Goal: Task Accomplishment & Management: Complete application form

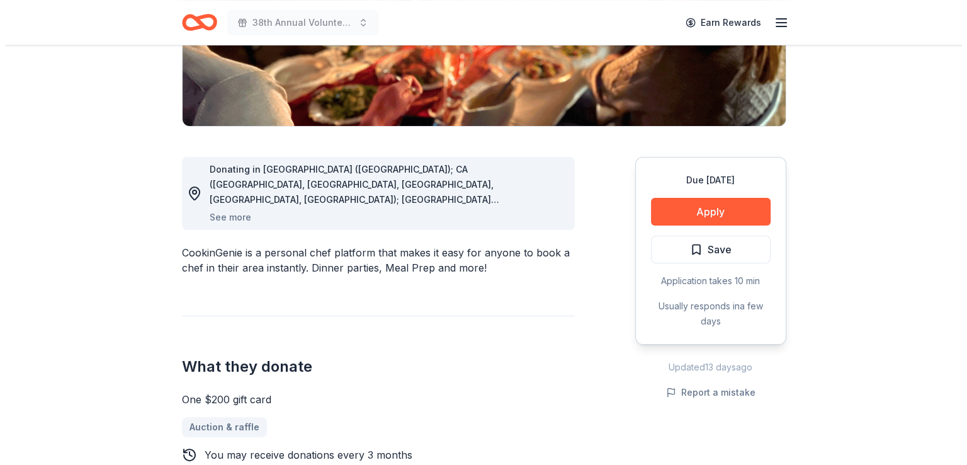
scroll to position [317, 0]
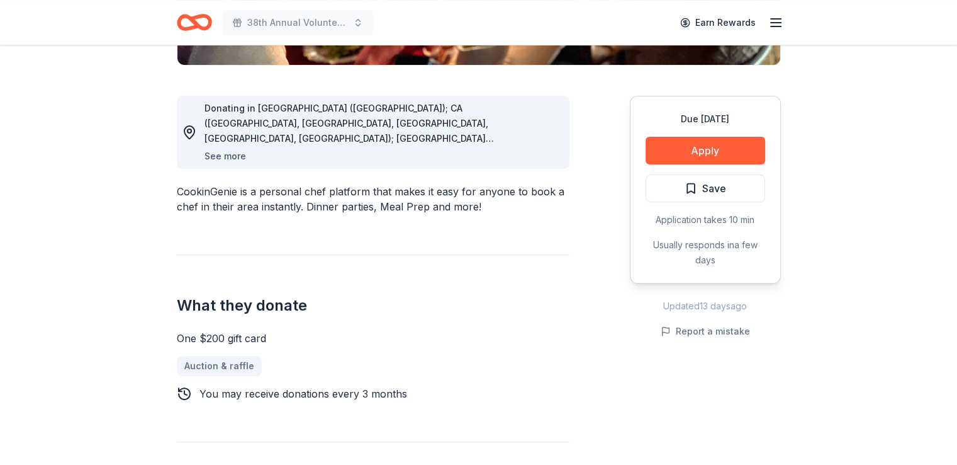
click at [212, 154] on button "See more" at bounding box center [226, 156] width 42 height 15
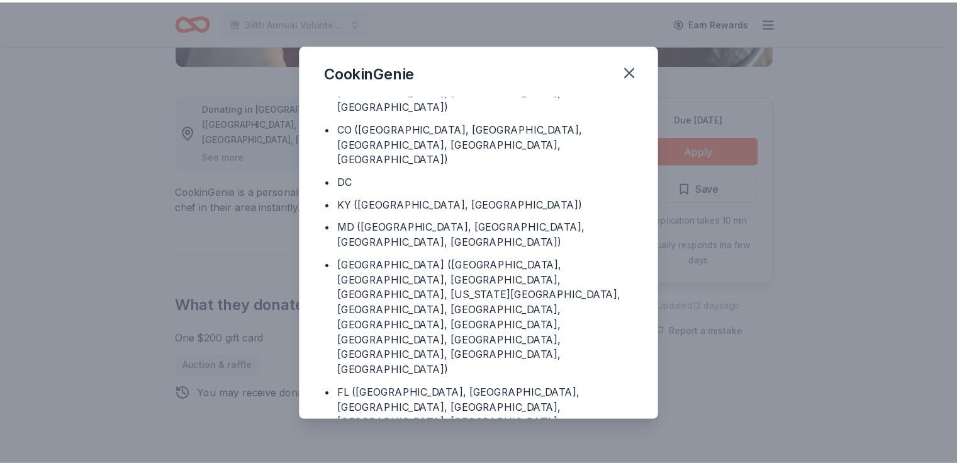
scroll to position [143, 0]
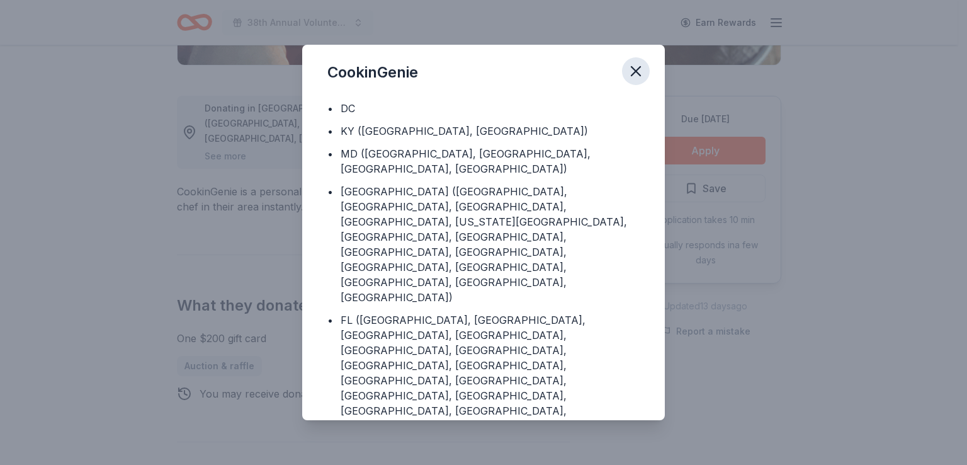
click at [631, 69] on icon "button" at bounding box center [636, 71] width 18 height 18
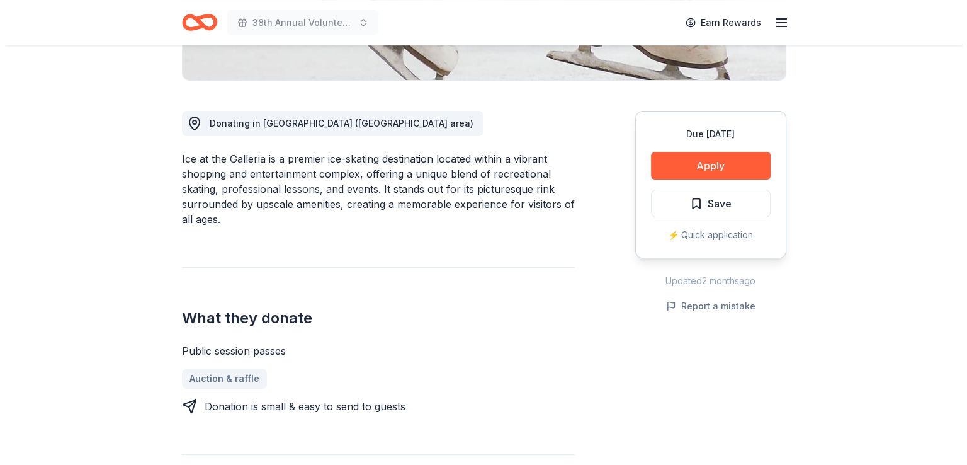
scroll to position [305, 0]
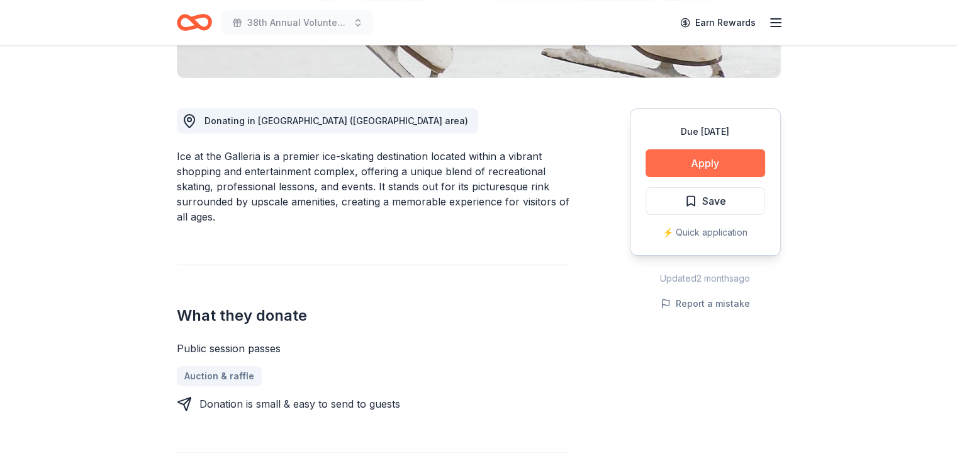
click at [703, 160] on button "Apply" at bounding box center [706, 163] width 120 height 28
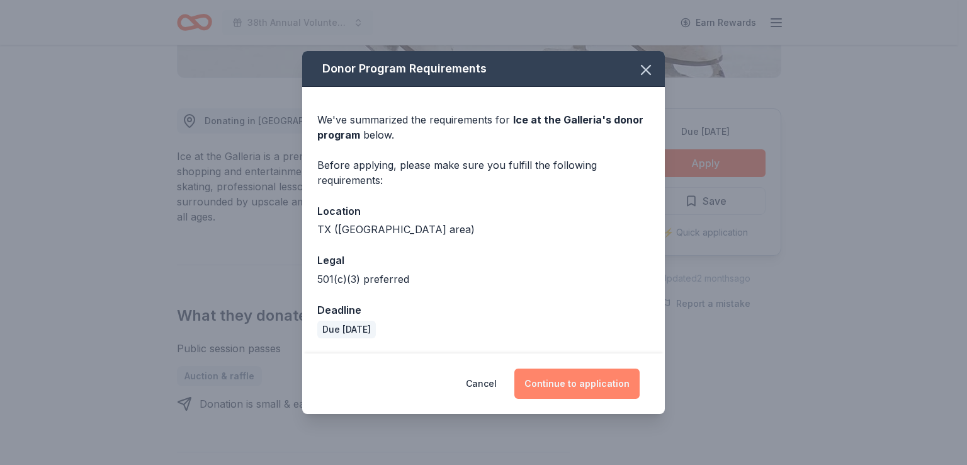
click at [579, 382] on button "Continue to application" at bounding box center [576, 383] width 125 height 30
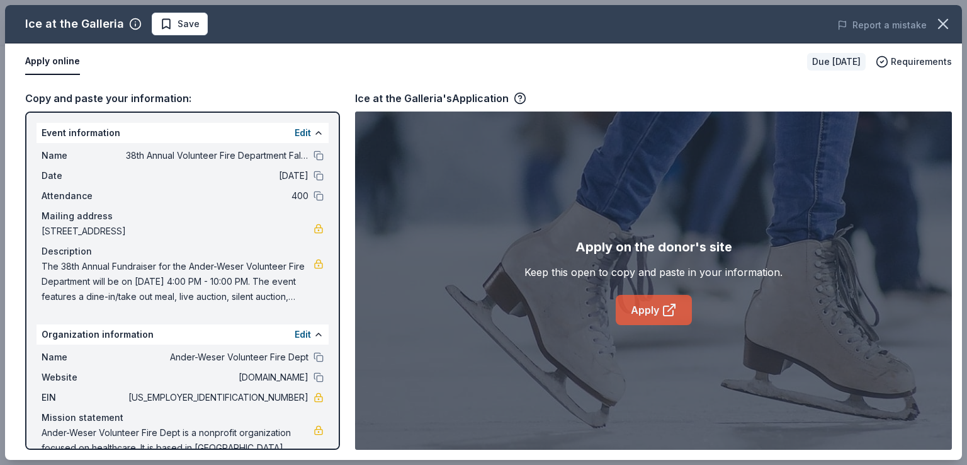
click at [653, 307] on link "Apply" at bounding box center [654, 310] width 76 height 30
click at [172, 24] on span "Save" at bounding box center [180, 23] width 40 height 15
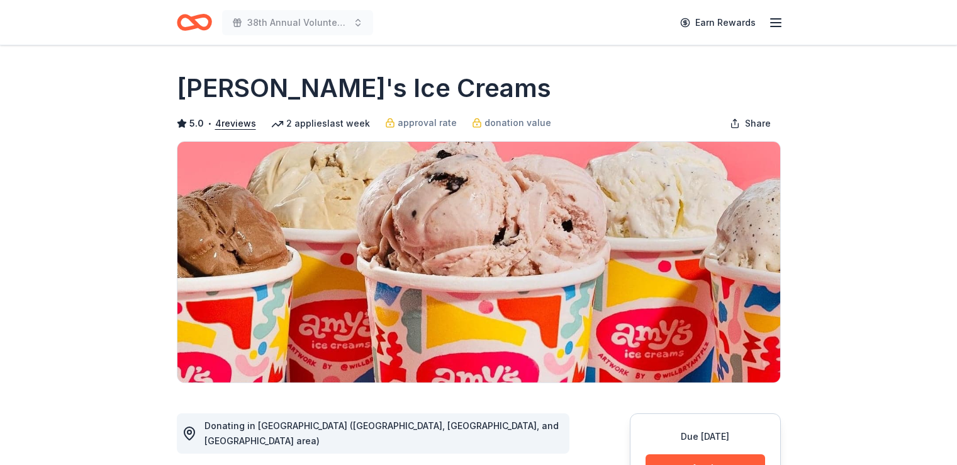
scroll to position [269, 0]
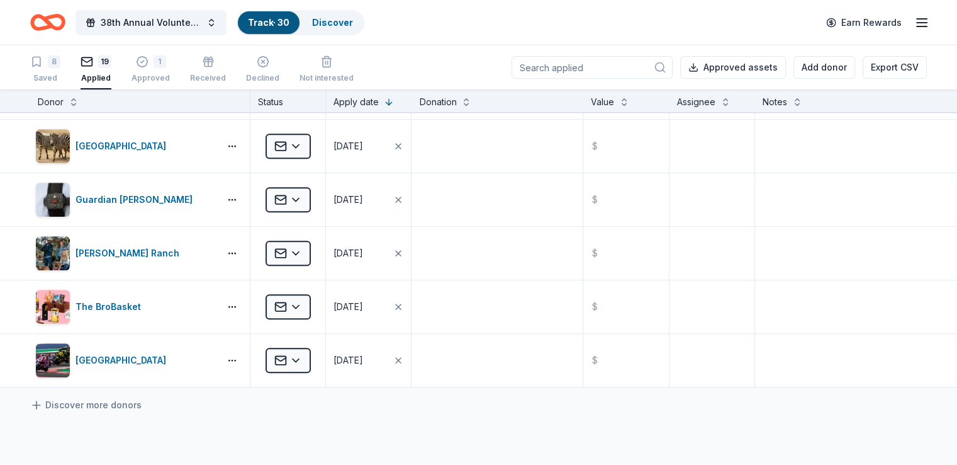
scroll to position [746, 0]
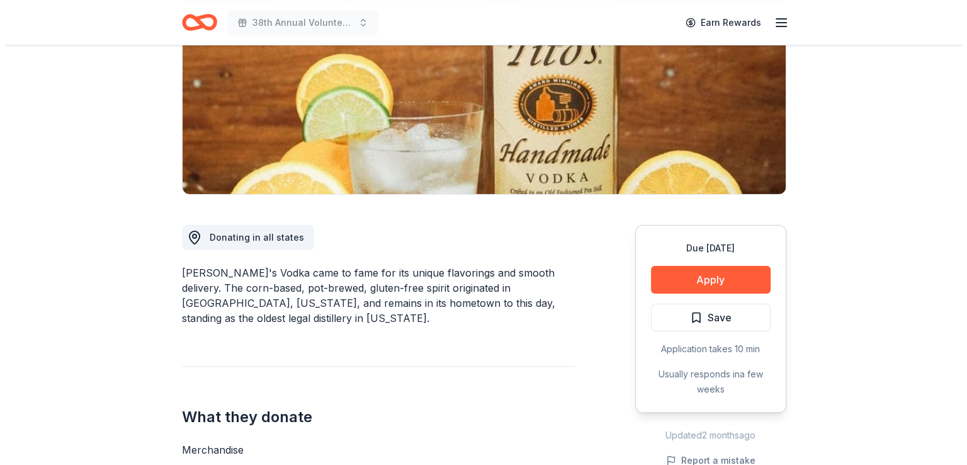
scroll to position [196, 0]
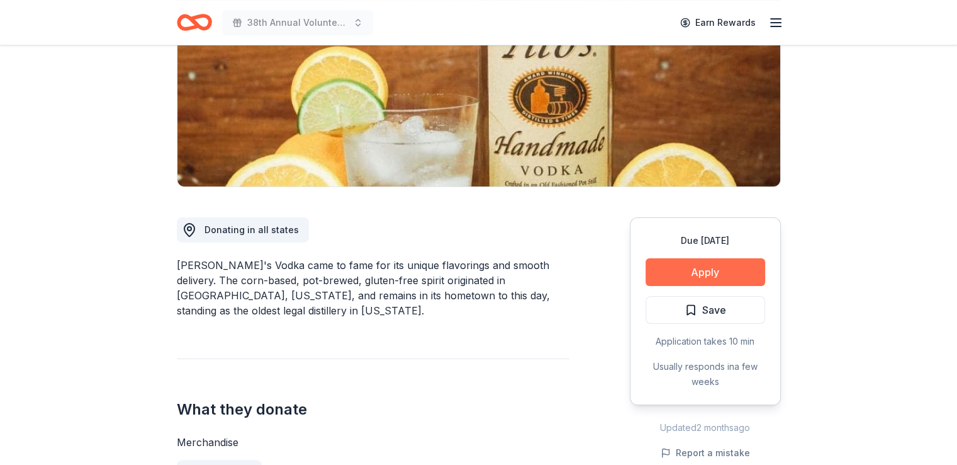
click at [715, 270] on button "Apply" at bounding box center [706, 272] width 120 height 28
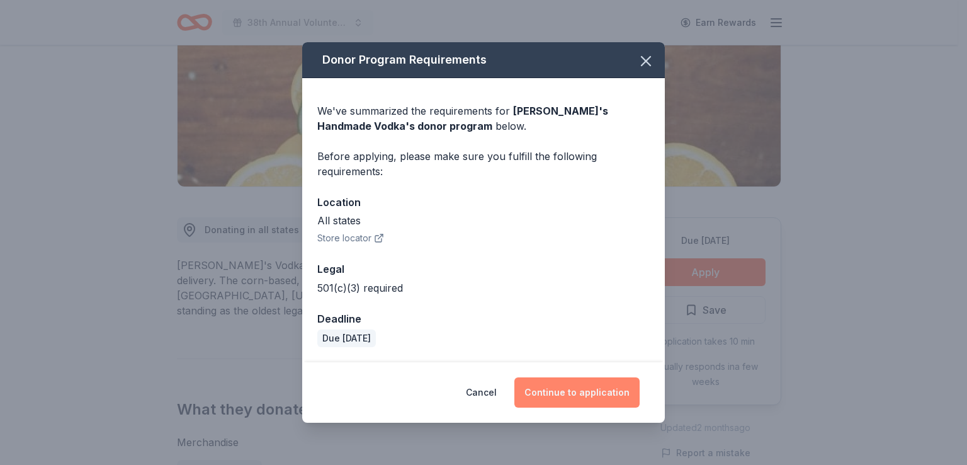
click at [580, 392] on button "Continue to application" at bounding box center [576, 392] width 125 height 30
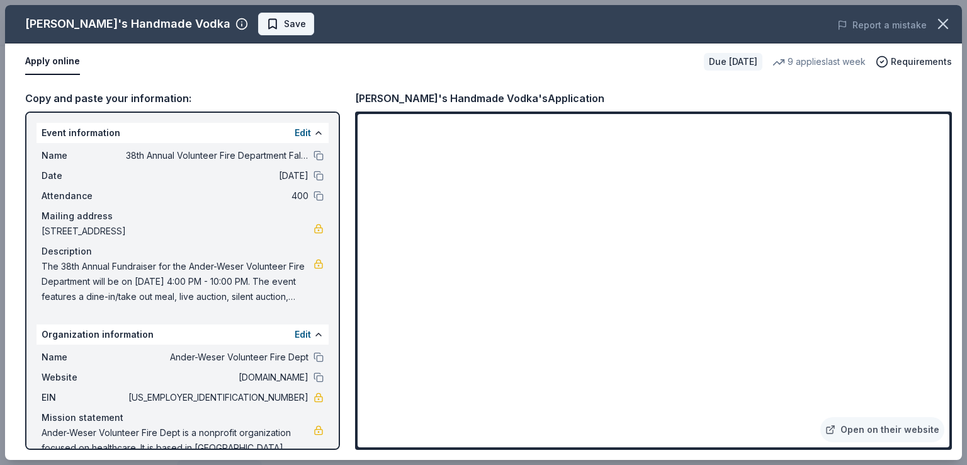
click at [284, 23] on span "Save" at bounding box center [295, 23] width 22 height 15
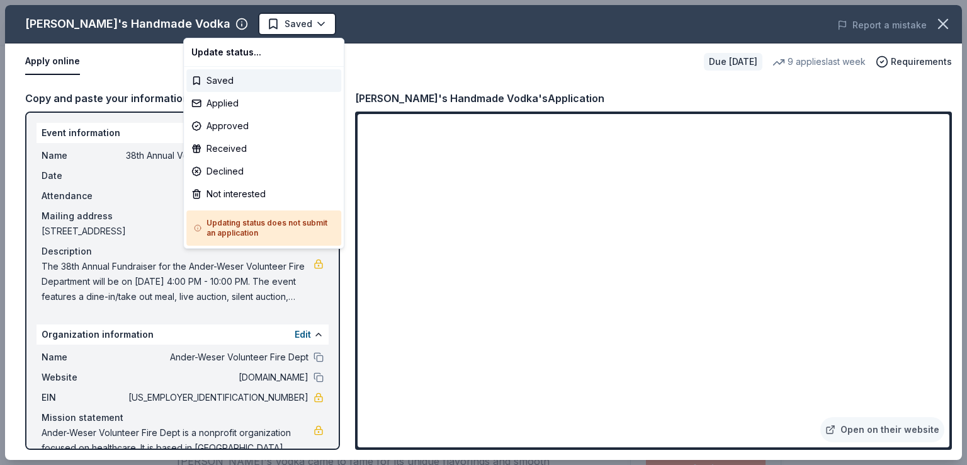
click at [223, 23] on body "38th Annual Volunteer Fire Department Fall Fundraiser Saved Apply Due in 24 day…" at bounding box center [478, 232] width 957 height 465
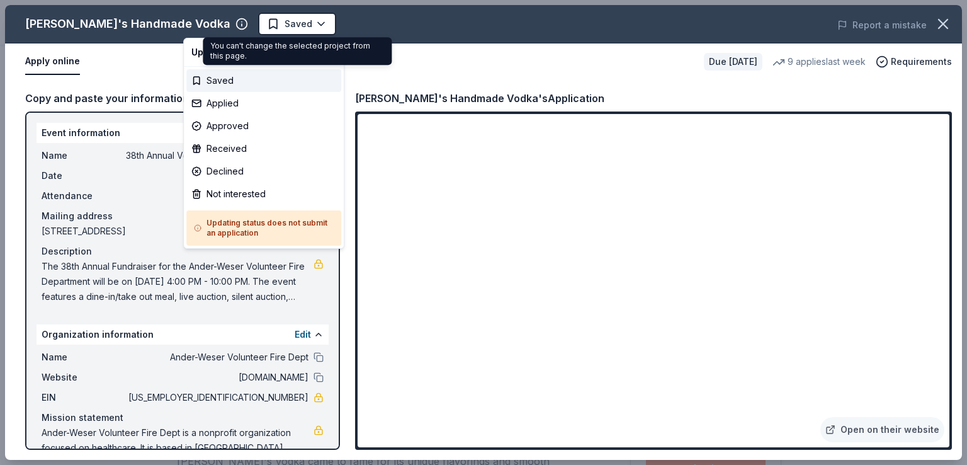
click at [294, 18] on body "38th Annual Volunteer Fire Department Fall Fundraiser Saved Apply Due in 24 day…" at bounding box center [478, 232] width 957 height 465
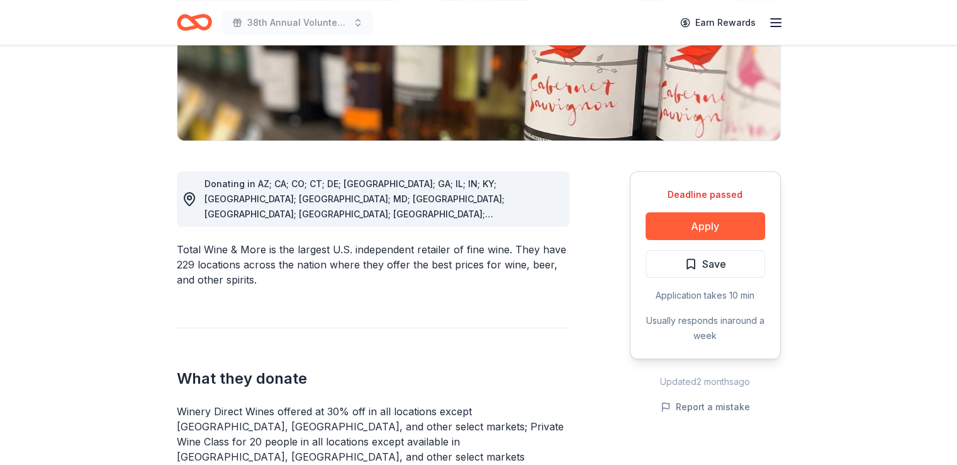
scroll to position [237, 0]
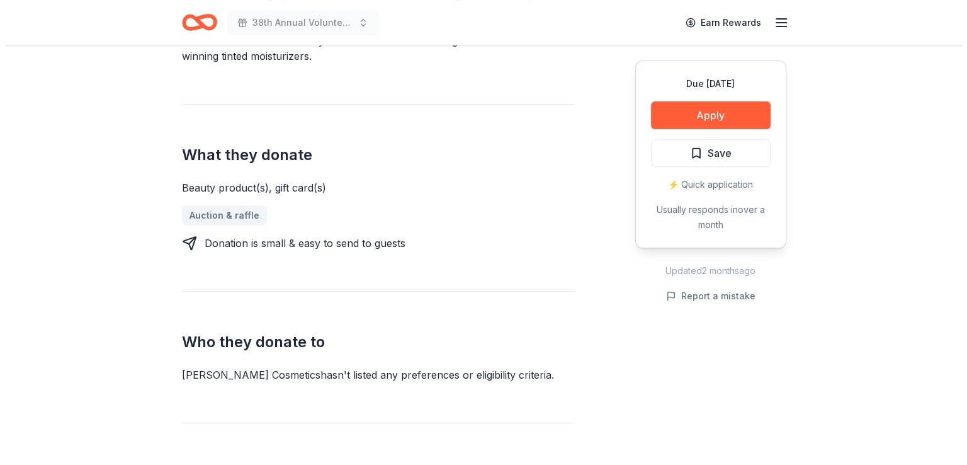
scroll to position [457, 0]
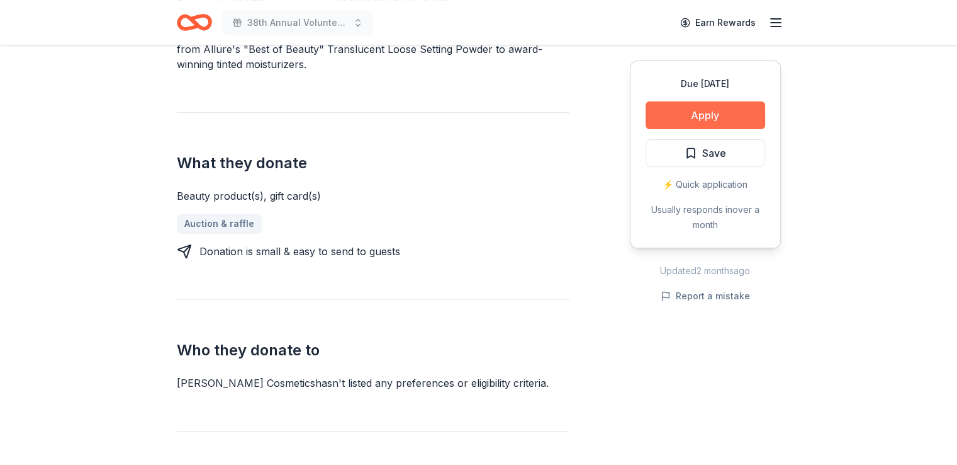
click at [730, 118] on button "Apply" at bounding box center [706, 115] width 120 height 28
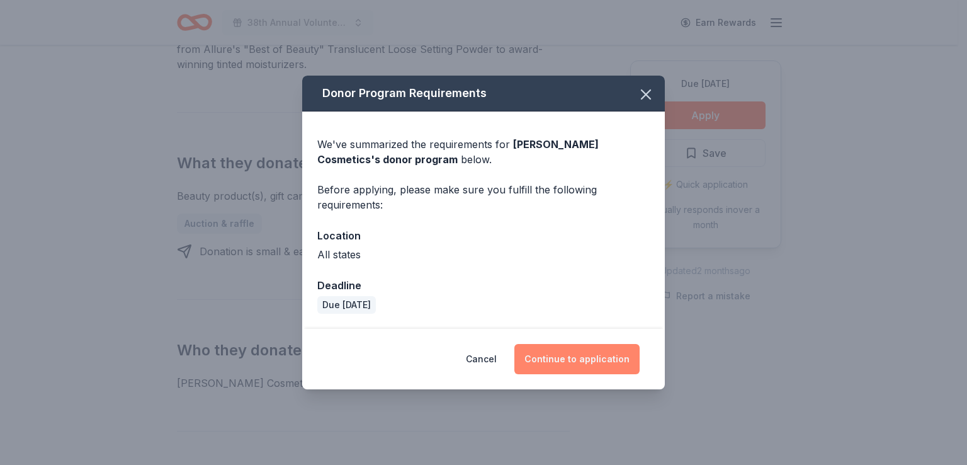
click at [590, 356] on button "Continue to application" at bounding box center [576, 359] width 125 height 30
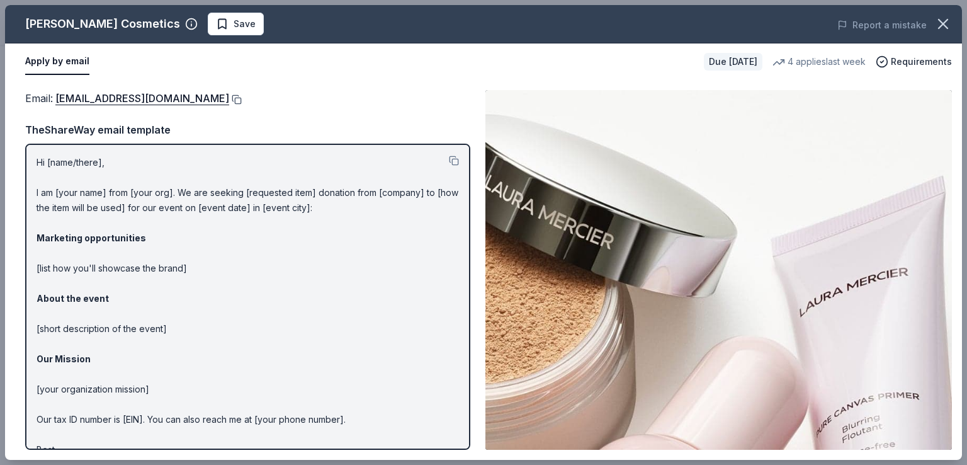
click at [229, 95] on button at bounding box center [235, 99] width 13 height 10
click at [216, 20] on span "Save" at bounding box center [236, 23] width 40 height 15
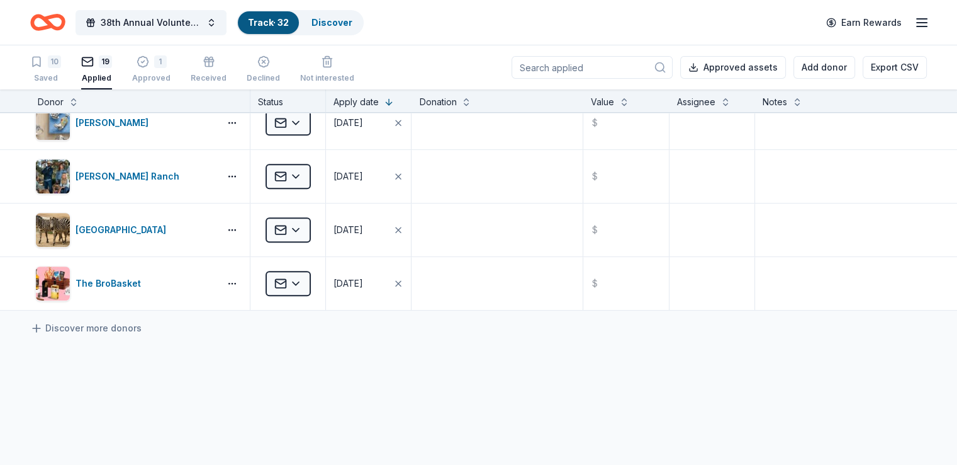
scroll to position [821, 0]
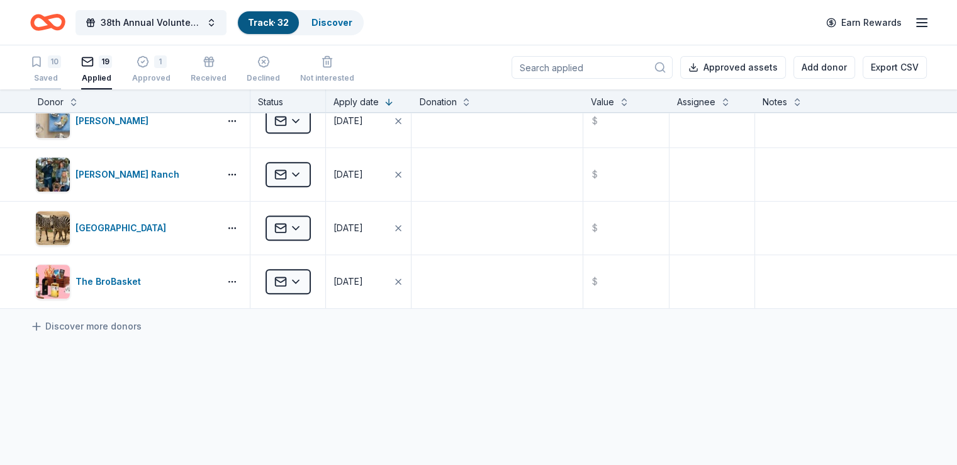
click at [43, 66] on icon "button" at bounding box center [36, 61] width 13 height 13
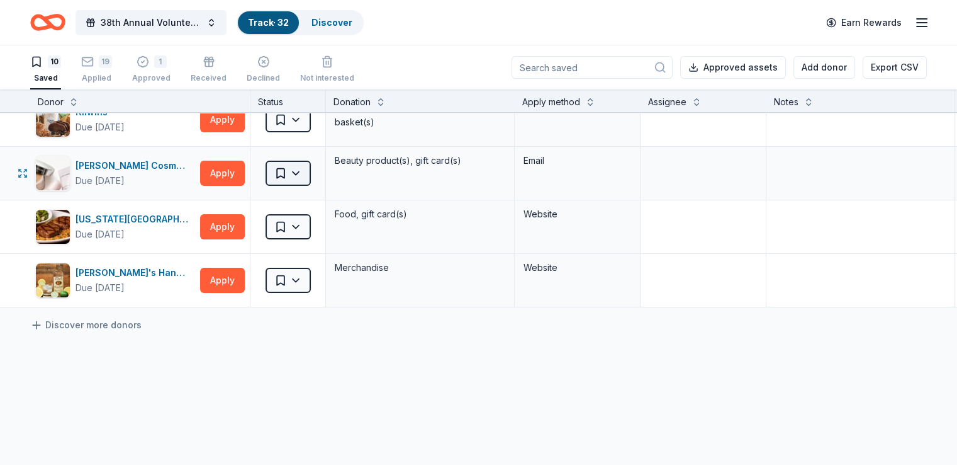
click at [316, 167] on html "38th Annual Volunteer Fire Department Fall Fundraiser Track · 32 Discover Earn …" at bounding box center [478, 232] width 957 height 465
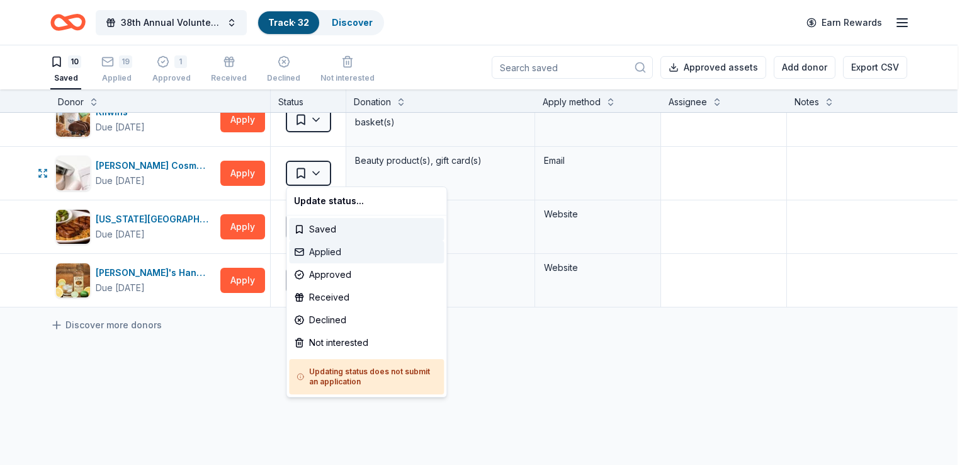
click at [332, 254] on div "Applied" at bounding box center [366, 251] width 155 height 23
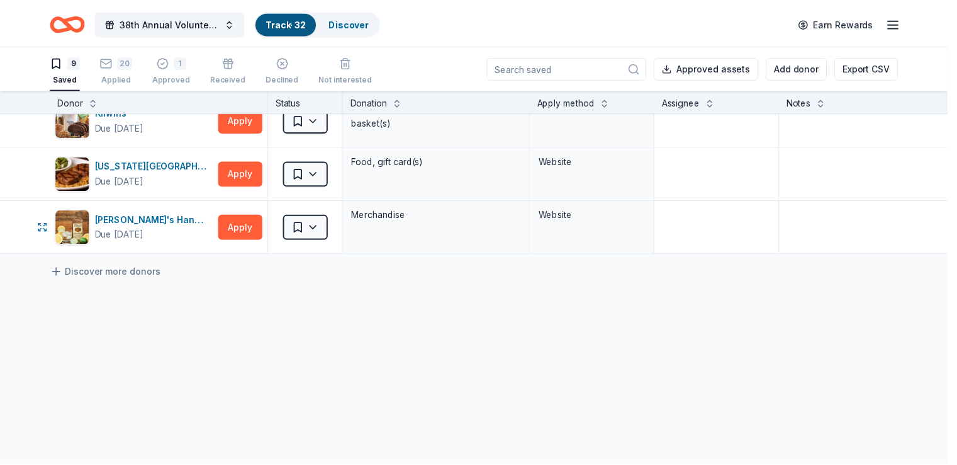
scroll to position [287, 0]
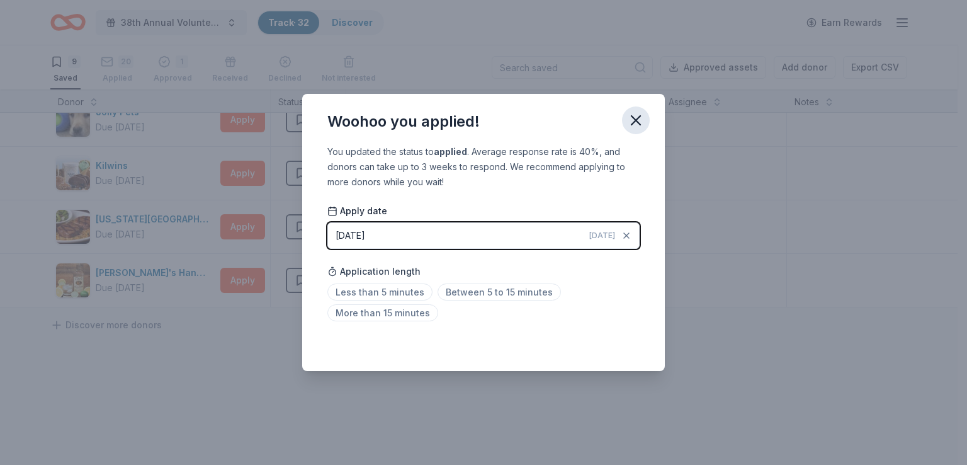
click at [635, 123] on icon "button" at bounding box center [636, 120] width 18 height 18
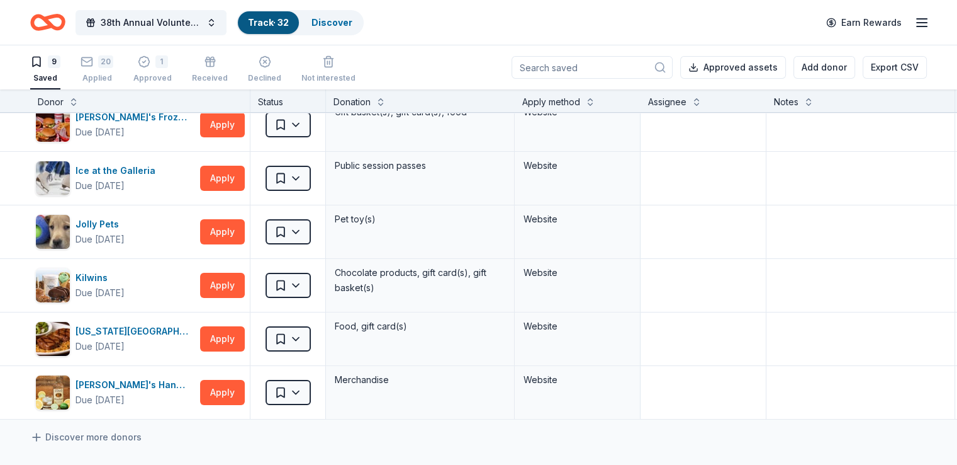
scroll to position [174, 0]
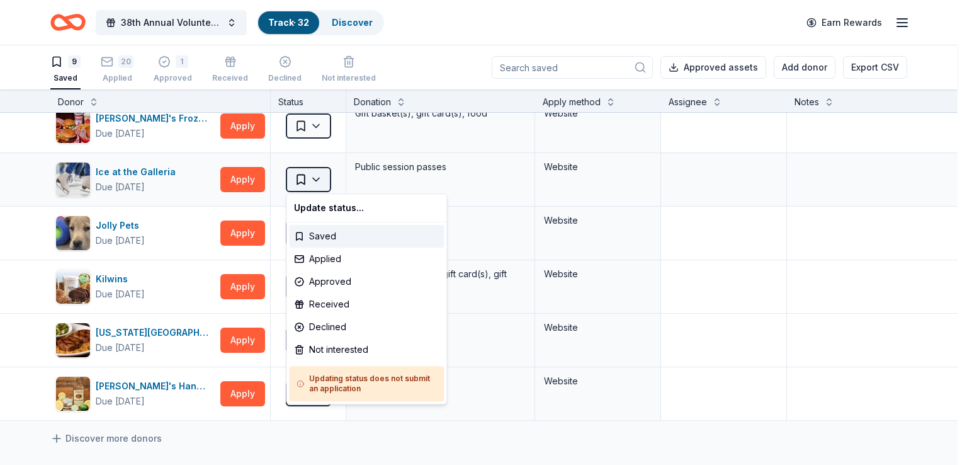
click at [319, 175] on html "38th Annual Volunteer Fire Department Fall Fundraiser Track · 32 Discover Earn …" at bounding box center [483, 232] width 967 height 465
click at [330, 258] on div "Applied" at bounding box center [366, 258] width 155 height 23
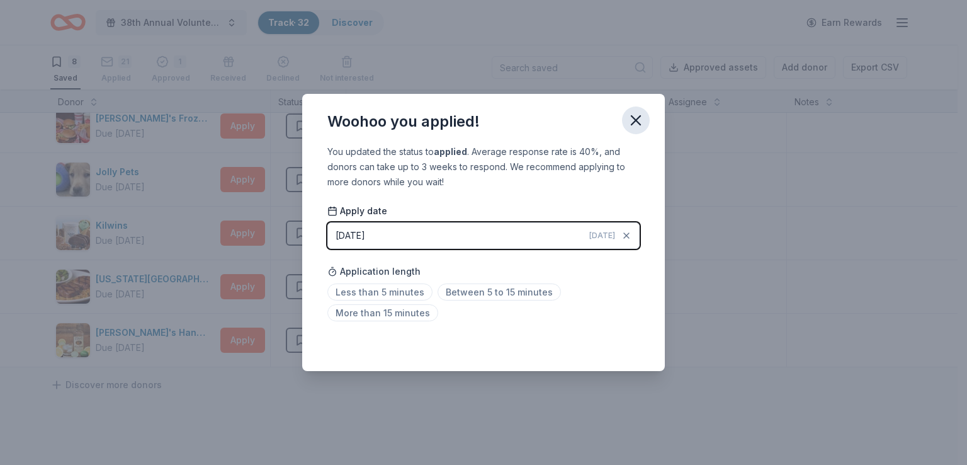
click at [633, 120] on icon "button" at bounding box center [636, 120] width 18 height 18
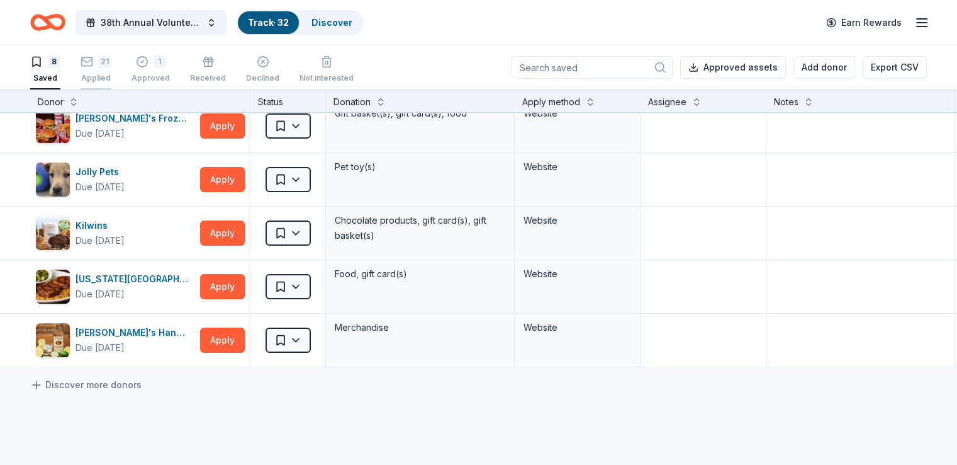
click at [111, 71] on div "21 Applied" at bounding box center [96, 62] width 31 height 28
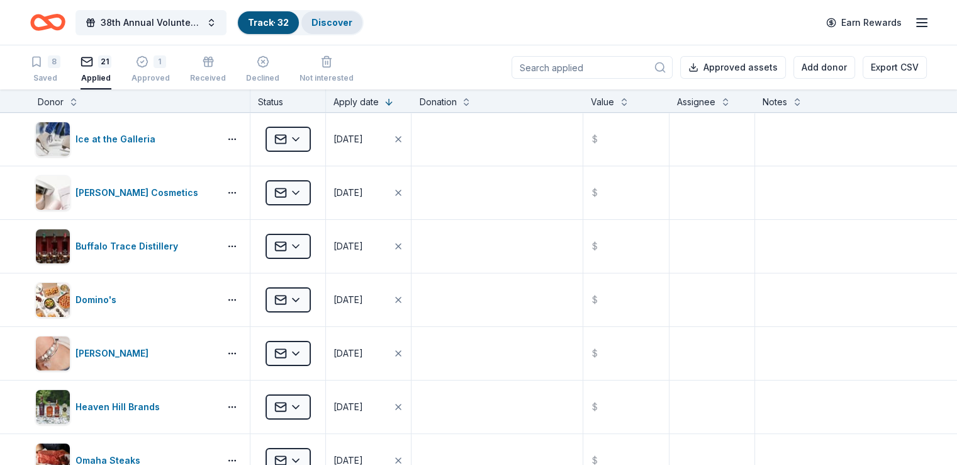
click at [353, 21] on link "Discover" at bounding box center [332, 22] width 41 height 11
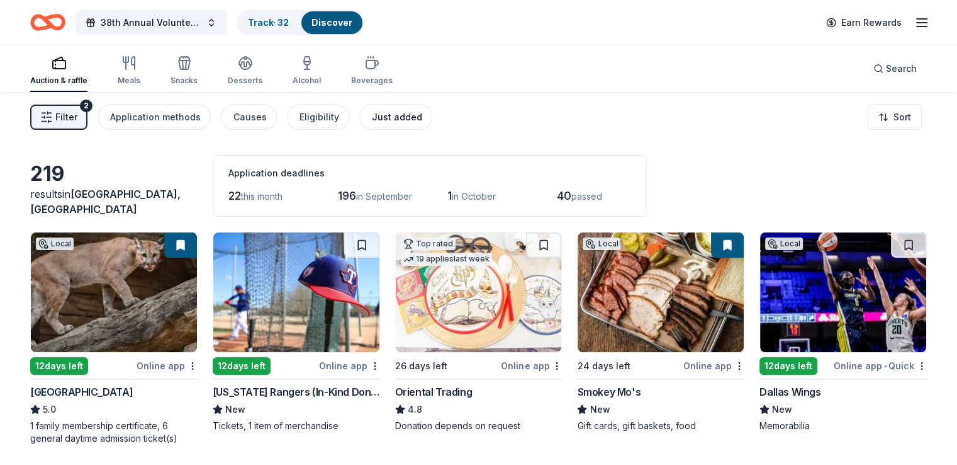
click at [392, 110] on div "Just added" at bounding box center [397, 117] width 50 height 15
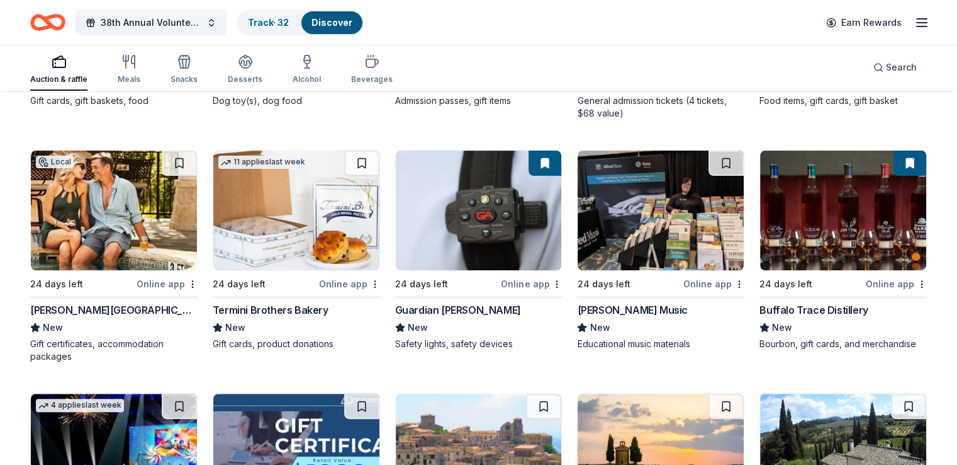
scroll to position [129, 0]
